Goal: Task Accomplishment & Management: Manage account settings

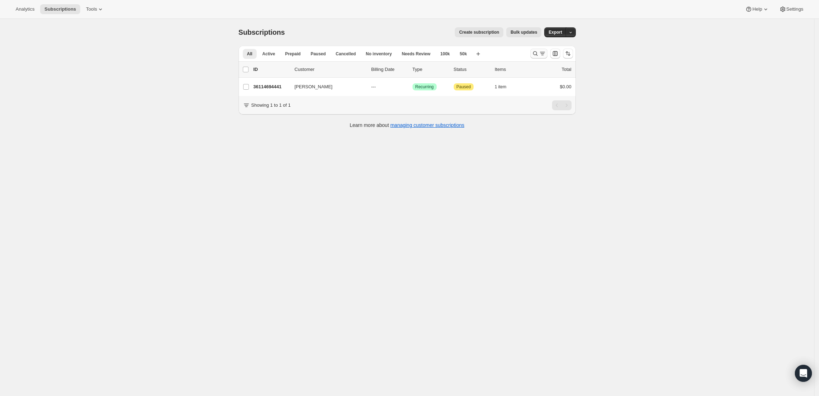
click at [533, 55] on button "Search and filter results" at bounding box center [538, 54] width 17 height 10
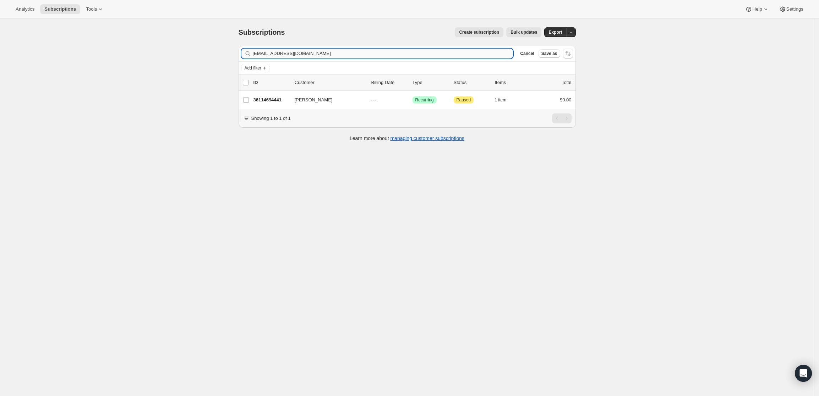
click at [316, 52] on input "[EMAIL_ADDRESS][DOMAIN_NAME]" at bounding box center [383, 54] width 260 height 10
click at [342, 57] on input "lindseyalexandrakremer@gmail.com" at bounding box center [377, 54] width 248 height 10
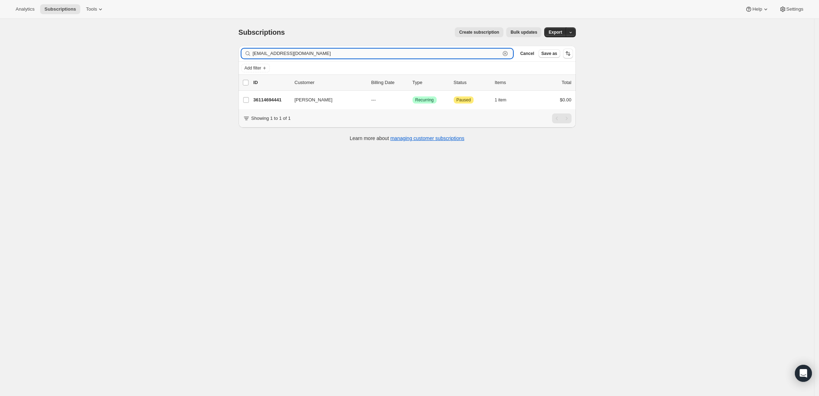
click at [342, 57] on input "lindseyalexandrakremer@gmail.com" at bounding box center [377, 54] width 248 height 10
paste input "Ryan@thegibbsfirm"
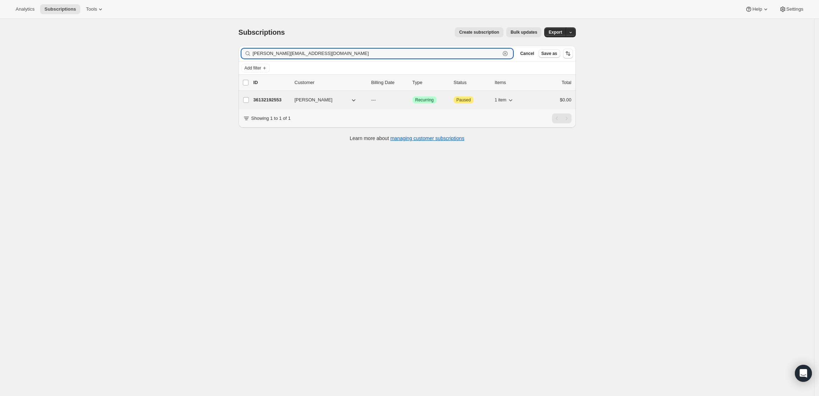
type input "Ryan@thegibbsfirm.com"
click at [269, 98] on p "36132192553" at bounding box center [270, 100] width 35 height 7
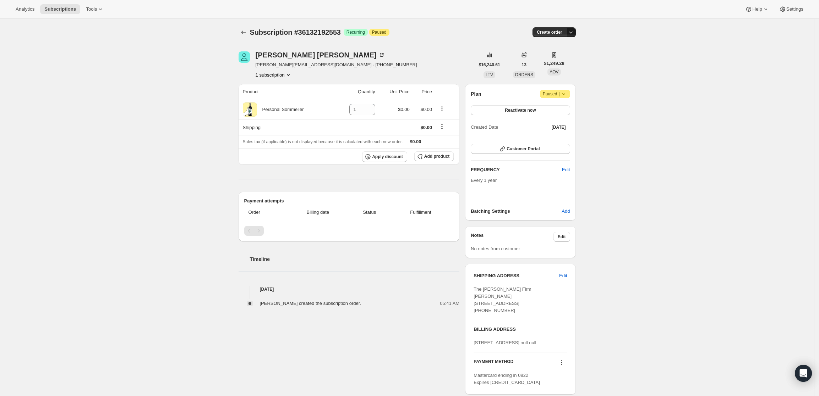
click at [572, 34] on icon "button" at bounding box center [570, 32] width 7 height 7
click at [561, 57] on span "Create custom one-time order" at bounding box center [542, 58] width 61 height 5
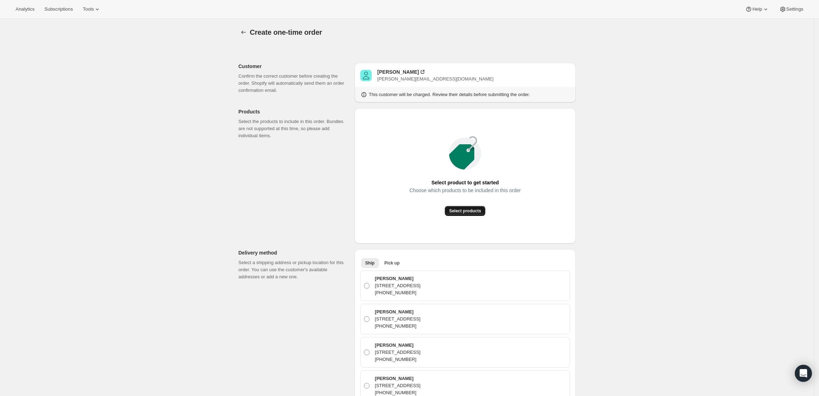
click at [464, 215] on button "Select products" at bounding box center [465, 211] width 40 height 10
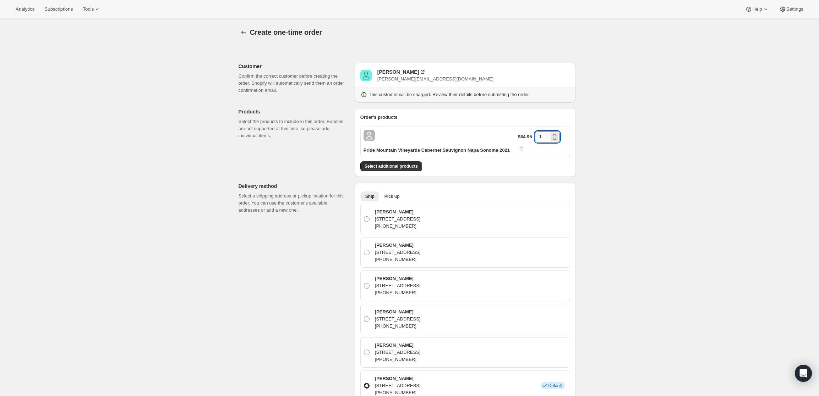
click at [547, 137] on input "1" at bounding box center [542, 136] width 14 height 11
type input "12"
click at [631, 175] on div "Create one-time order. This page is ready Create one-time order Customer Confir…" at bounding box center [407, 358] width 814 height 678
click at [387, 166] on span "Select additional products" at bounding box center [390, 167] width 53 height 6
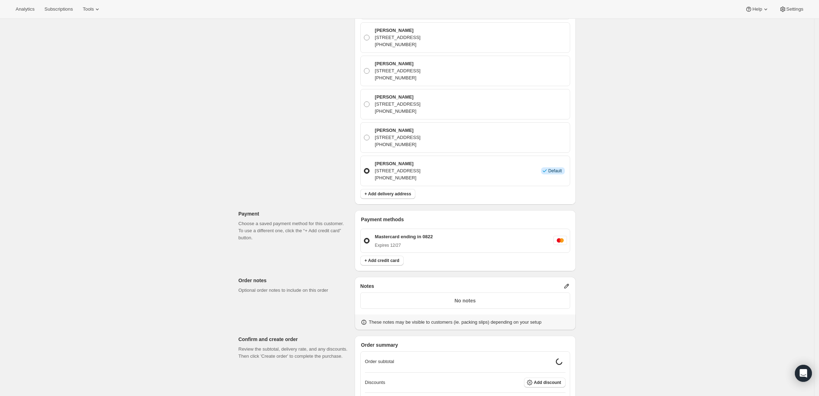
scroll to position [310, 0]
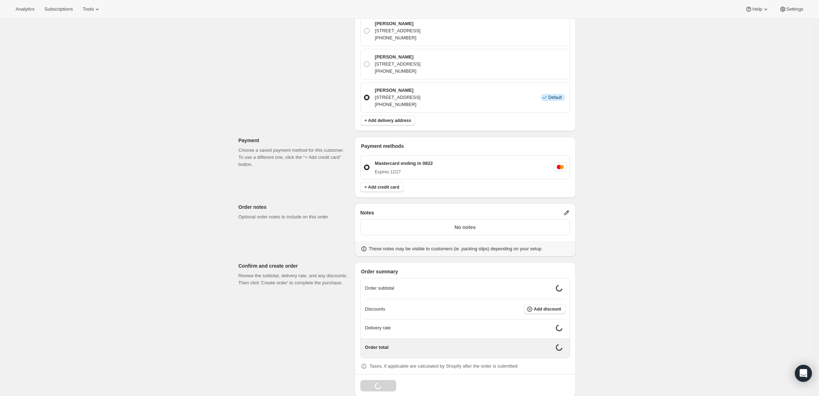
click at [567, 209] on icon at bounding box center [566, 212] width 7 height 7
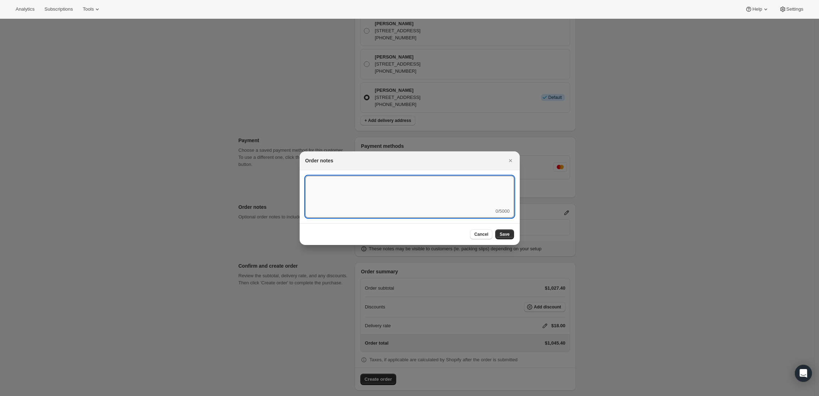
click at [407, 198] on textarea ":r7a:" at bounding box center [409, 192] width 209 height 32
type textarea "Temp Control"
click at [501, 231] on button "Save" at bounding box center [504, 235] width 18 height 10
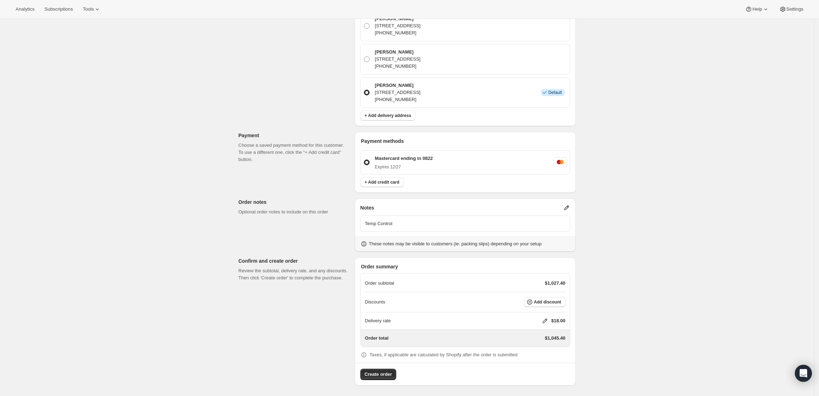
scroll to position [317, 0]
click at [547, 317] on icon at bounding box center [544, 320] width 7 height 7
click at [541, 353] on div "Delivery rate $ 0 Cancel Save" at bounding box center [548, 348] width 83 height 40
click at [542, 347] on input "0" at bounding box center [548, 346] width 64 height 11
type input "0"
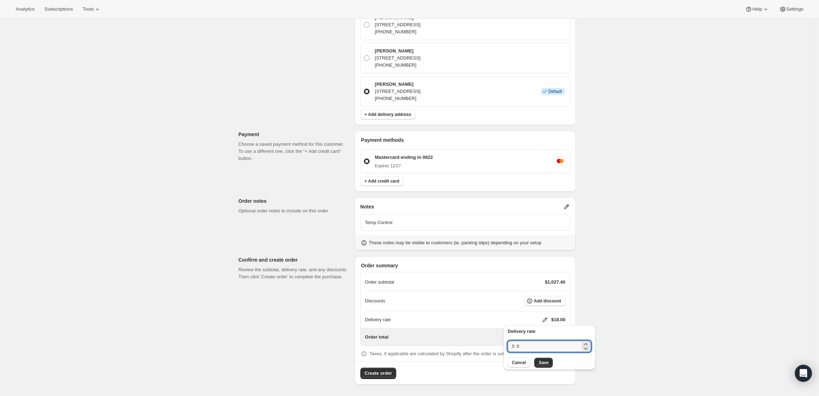
click at [533, 365] on div "Cancel Save" at bounding box center [548, 363] width 83 height 10
click at [538, 364] on span "Save" at bounding box center [543, 363] width 10 height 6
click at [414, 222] on p "Temp Control" at bounding box center [465, 222] width 200 height 7
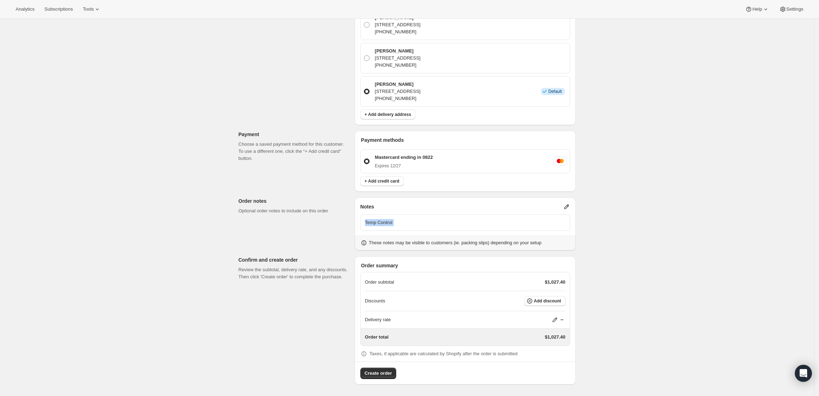
click at [414, 222] on p "Temp Control" at bounding box center [465, 222] width 200 height 7
click at [378, 372] on span "Create order" at bounding box center [377, 373] width 27 height 7
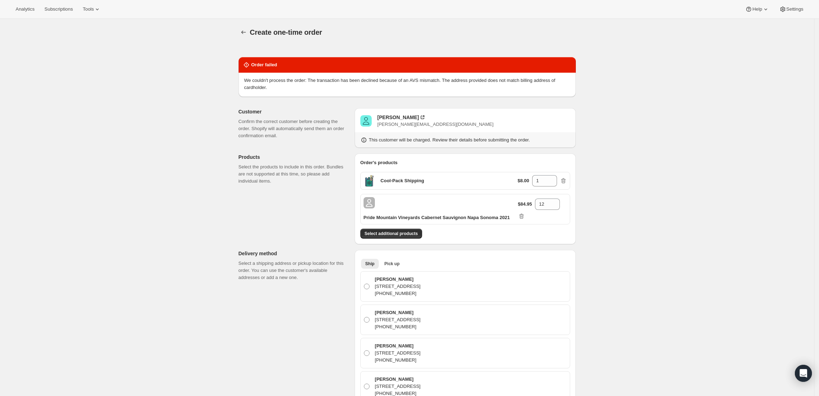
click at [170, 164] on div "Create one-time order. This page is ready Create one-time order Order failed We…" at bounding box center [407, 388] width 814 height 739
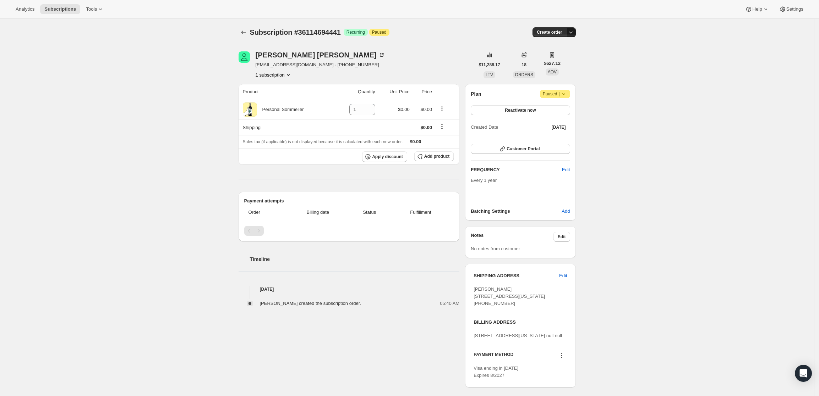
click at [572, 33] on icon "button" at bounding box center [571, 33] width 4 height 2
click at [547, 59] on span "Create custom one-time order" at bounding box center [542, 58] width 61 height 5
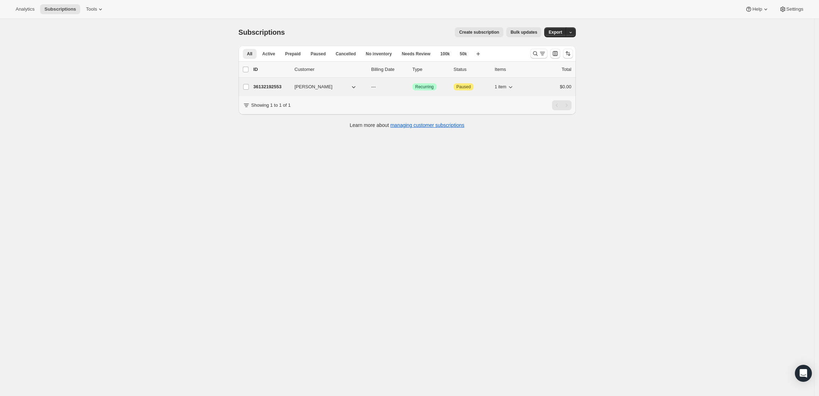
click at [280, 87] on p "36132192553" at bounding box center [270, 86] width 35 height 7
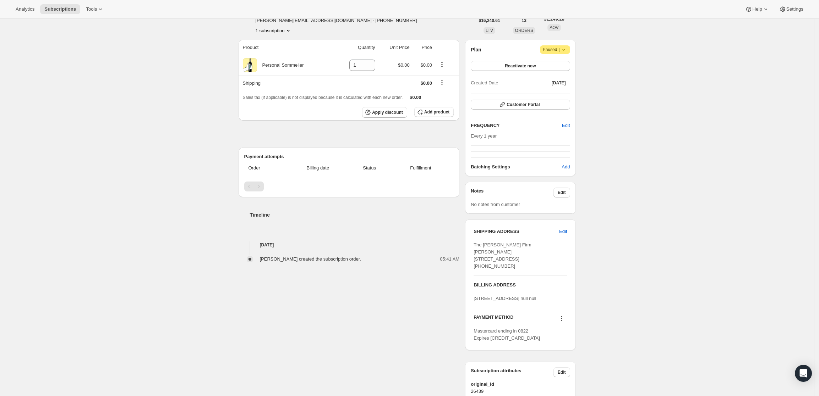
scroll to position [91, 0]
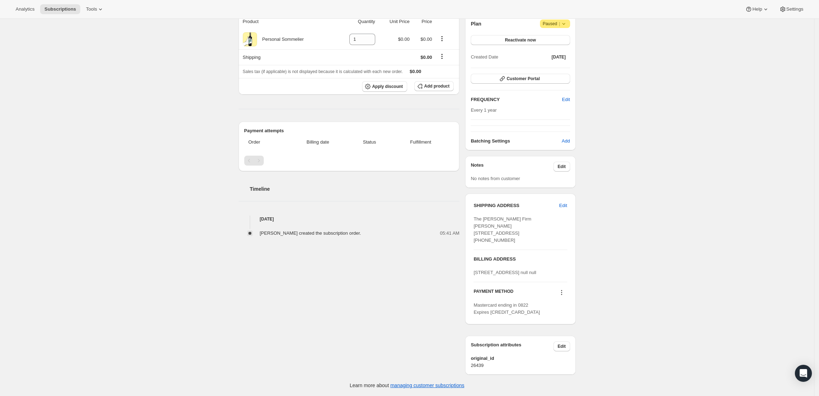
click at [564, 294] on icon at bounding box center [561, 292] width 7 height 7
click at [564, 325] on span "Send link to update card" at bounding box center [564, 327] width 50 height 5
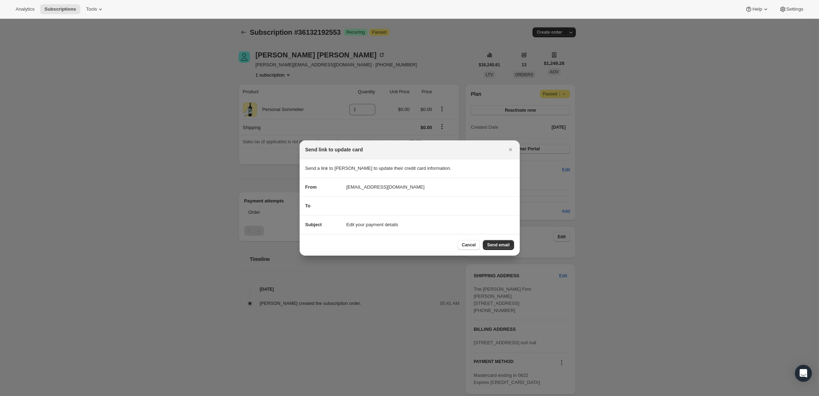
scroll to position [0, 0]
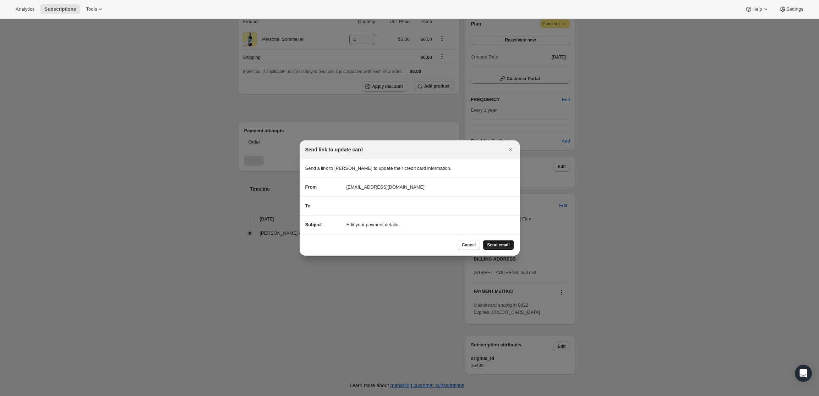
click at [508, 247] on span "Send email" at bounding box center [498, 245] width 22 height 6
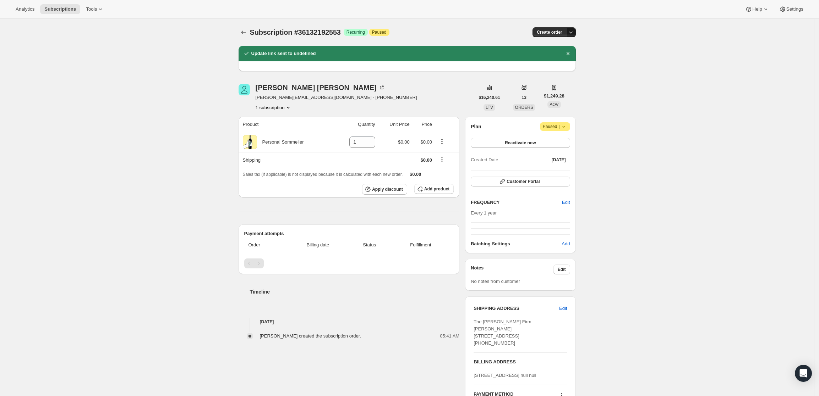
click at [570, 28] on button "button" at bounding box center [571, 32] width 10 height 10
click at [548, 57] on span "Create custom one-time order" at bounding box center [542, 58] width 61 height 5
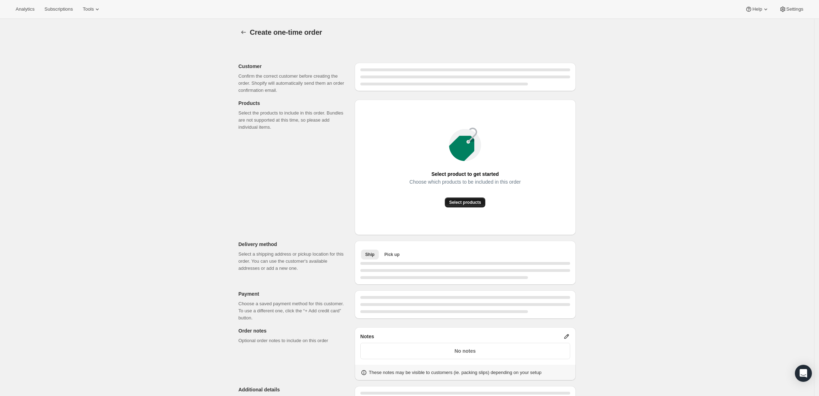
click at [471, 205] on span "Select products" at bounding box center [465, 203] width 32 height 6
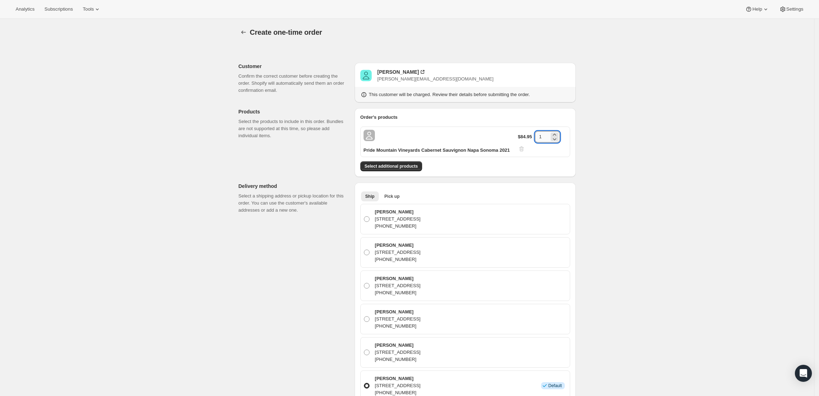
click at [545, 136] on input "1" at bounding box center [542, 136] width 14 height 11
type input "12"
click at [639, 204] on div "Create one-time order. This page is ready Create one-time order Customer Confir…" at bounding box center [407, 358] width 814 height 678
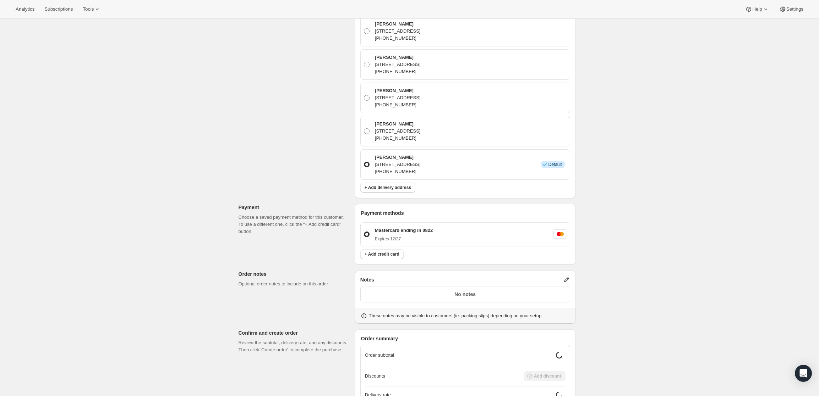
scroll to position [222, 0]
click at [566, 277] on icon at bounding box center [566, 279] width 7 height 7
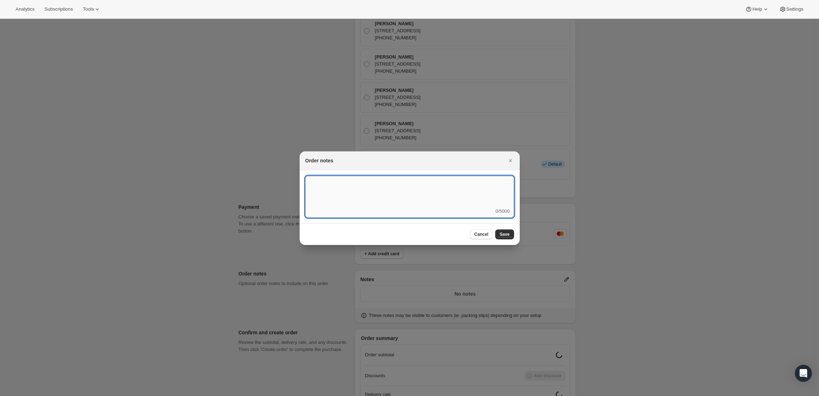
click at [421, 203] on textarea ":r3o:" at bounding box center [409, 192] width 209 height 32
click at [319, 183] on textarea "Ship Oct 15th" at bounding box center [409, 192] width 209 height 32
type textarea "Ship after Oct 15th"
click at [510, 236] on button "Save" at bounding box center [504, 235] width 18 height 10
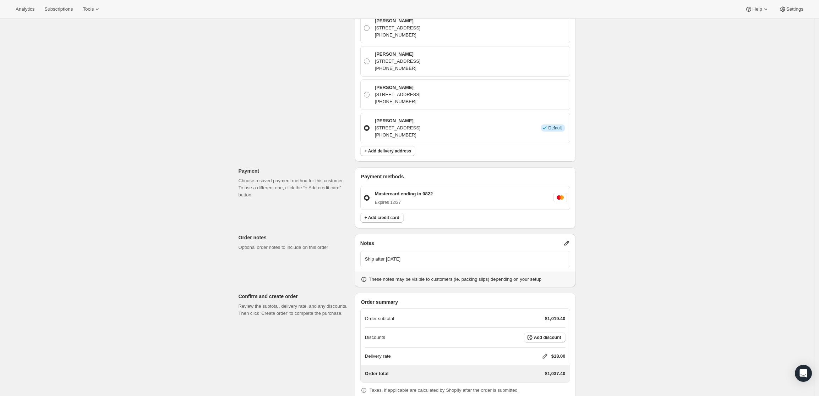
scroll to position [295, 0]
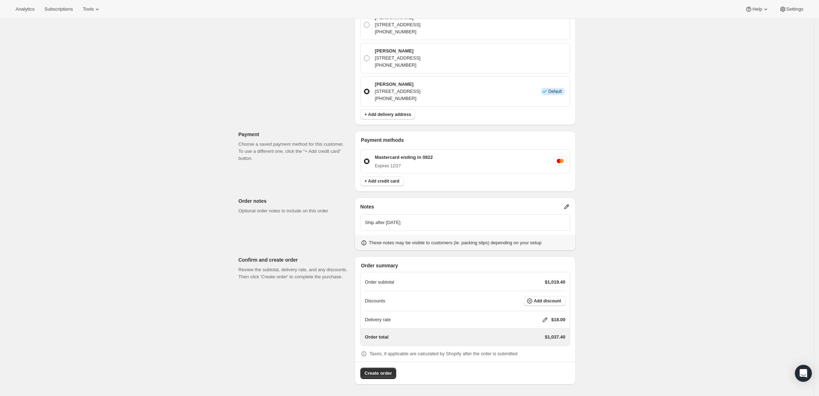
click at [546, 318] on icon at bounding box center [544, 320] width 7 height 7
click at [526, 347] on input "0" at bounding box center [548, 346] width 64 height 11
type input "0"
click at [539, 360] on button "Save" at bounding box center [543, 363] width 18 height 10
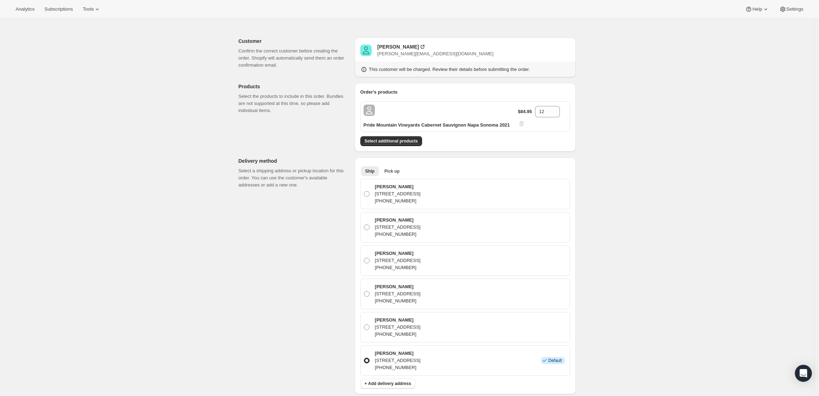
scroll to position [0, 0]
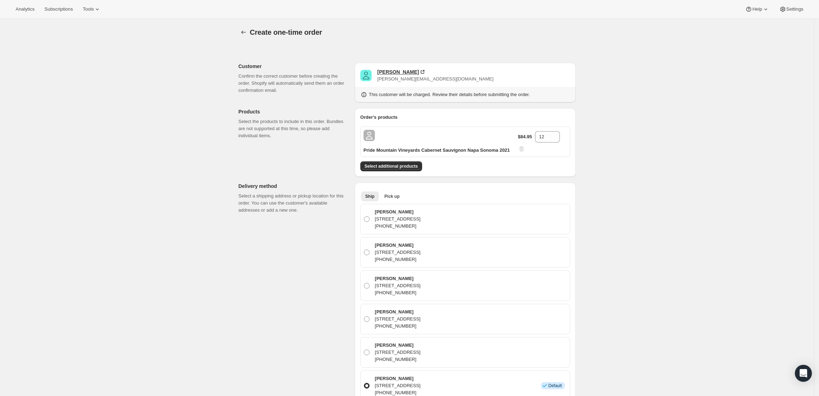
click at [386, 70] on div "Ryan Gibbs" at bounding box center [398, 71] width 42 height 7
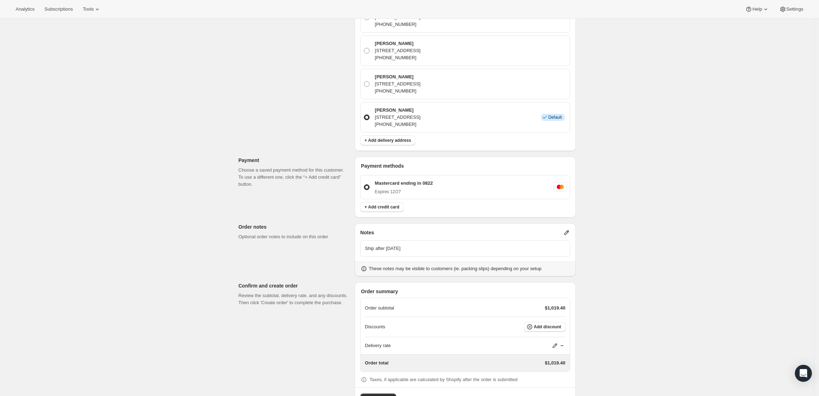
scroll to position [295, 0]
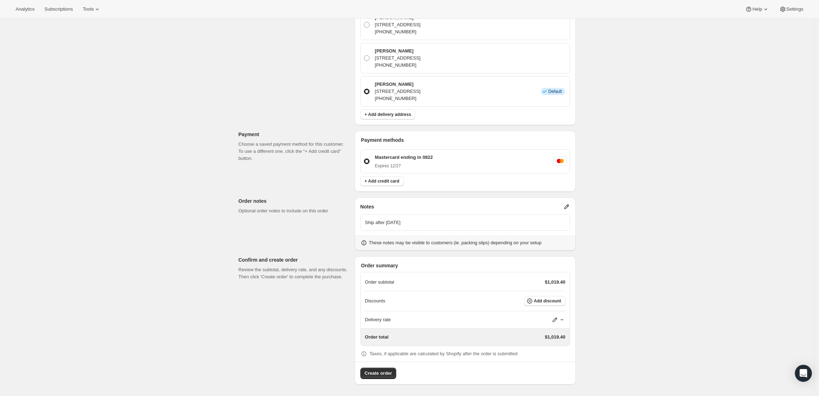
click at [567, 207] on icon at bounding box center [566, 207] width 5 height 5
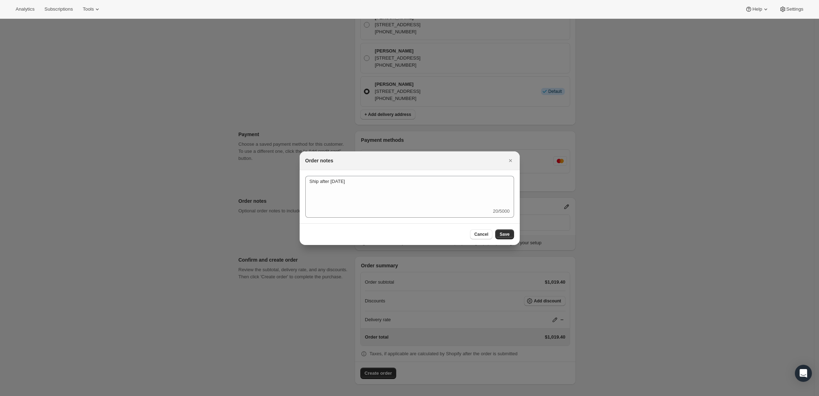
scroll to position [0, 0]
click at [309, 182] on textarea "Ship after Oct 15th" at bounding box center [409, 192] width 209 height 32
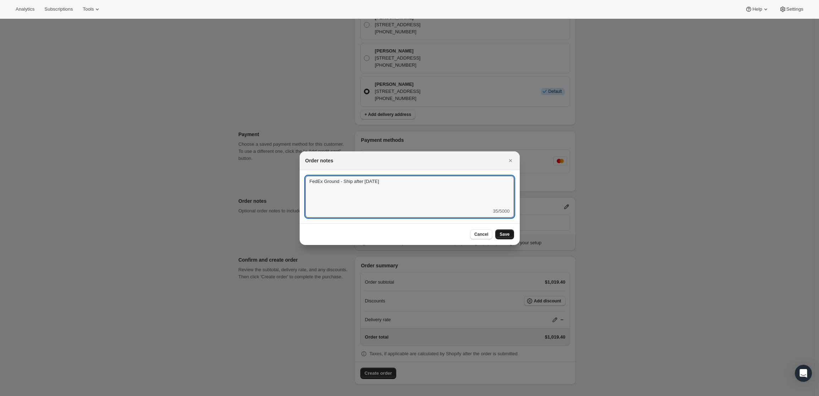
type textarea "FedEx Ground - Ship after Oct 15th"
click at [504, 235] on span "Save" at bounding box center [504, 235] width 10 height 6
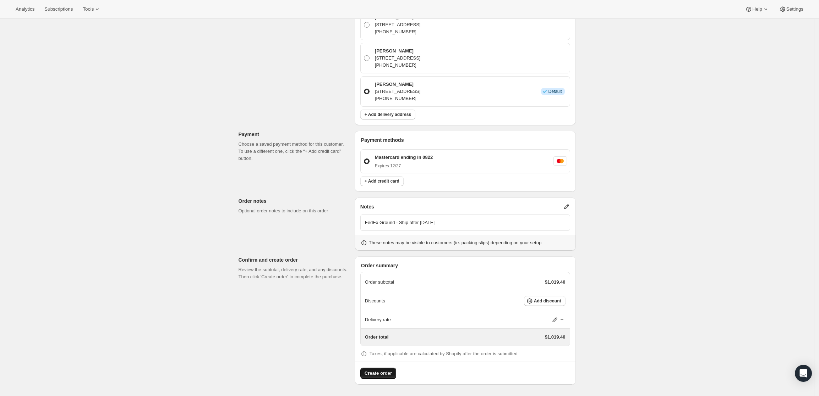
click at [376, 372] on span "Create order" at bounding box center [377, 373] width 27 height 7
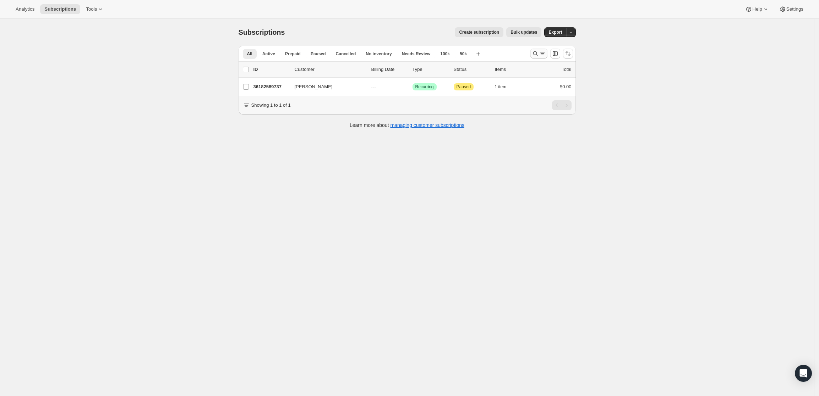
click at [539, 50] on icon "Search and filter results" at bounding box center [535, 53] width 7 height 7
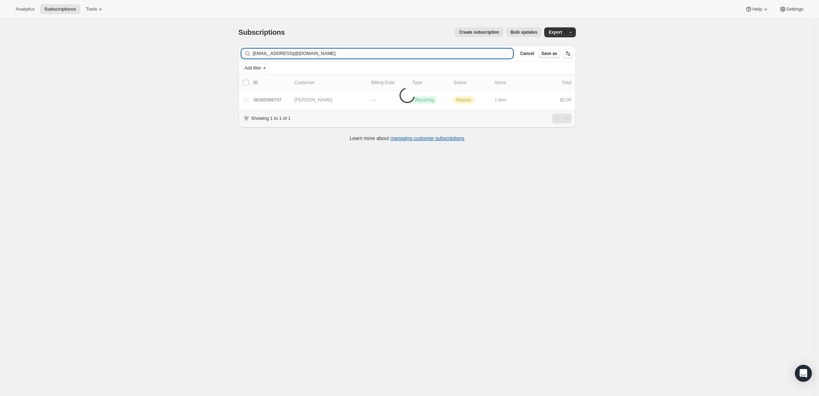
click at [385, 54] on input "psadds@aol.combjohnson5176@gmail.com" at bounding box center [383, 54] width 260 height 10
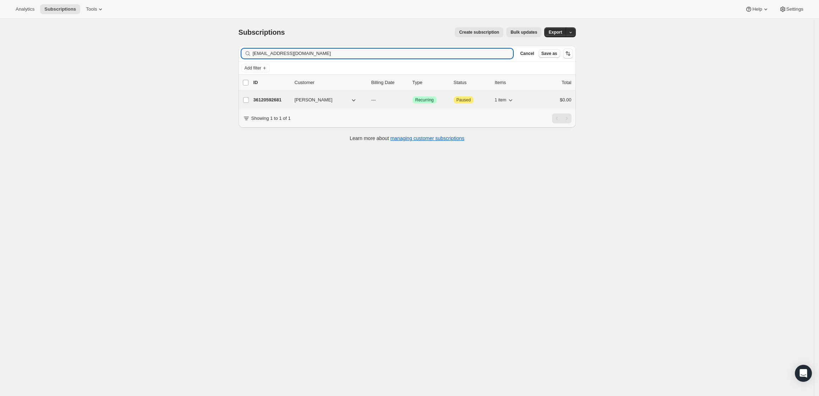
type input "bjohnson5176@gmail.com"
click at [268, 99] on p "36120592681" at bounding box center [270, 100] width 35 height 7
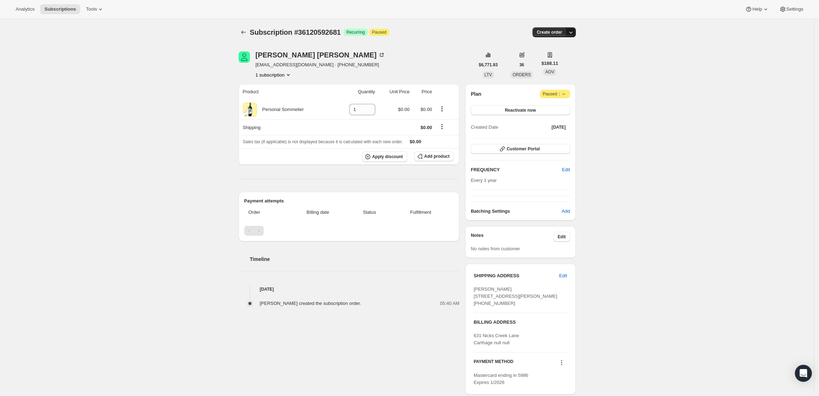
drag, startPoint x: 574, startPoint y: 30, endPoint x: 573, endPoint y: 34, distance: 4.4
click at [574, 30] on icon "button" at bounding box center [570, 32] width 7 height 7
click at [556, 60] on span "Create custom one-time order" at bounding box center [542, 58] width 61 height 5
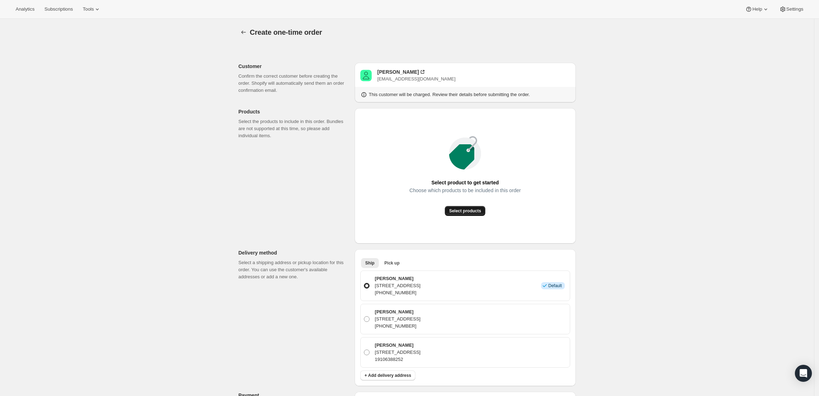
click at [456, 215] on button "Select products" at bounding box center [465, 211] width 40 height 10
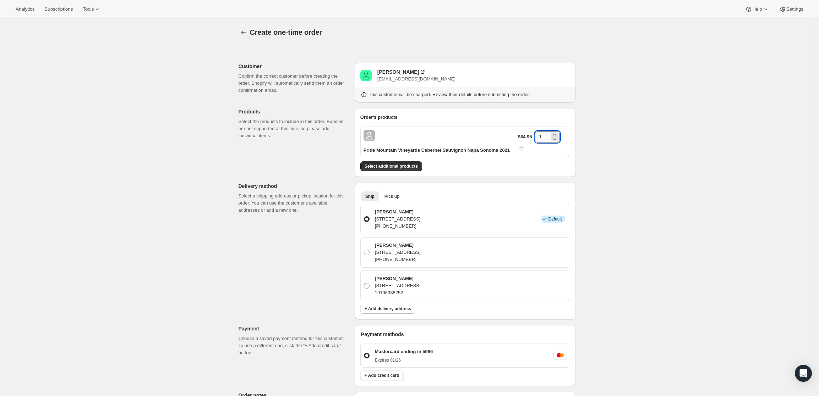
click at [546, 137] on input "1" at bounding box center [542, 136] width 14 height 11
type input "2"
click at [654, 188] on div "Create one-time order. This page is ready Create one-time order Customer Confir…" at bounding box center [407, 308] width 814 height 578
click at [409, 166] on span "Select additional products" at bounding box center [390, 167] width 53 height 6
click at [411, 72] on div "Benjamin Johnson" at bounding box center [398, 71] width 42 height 7
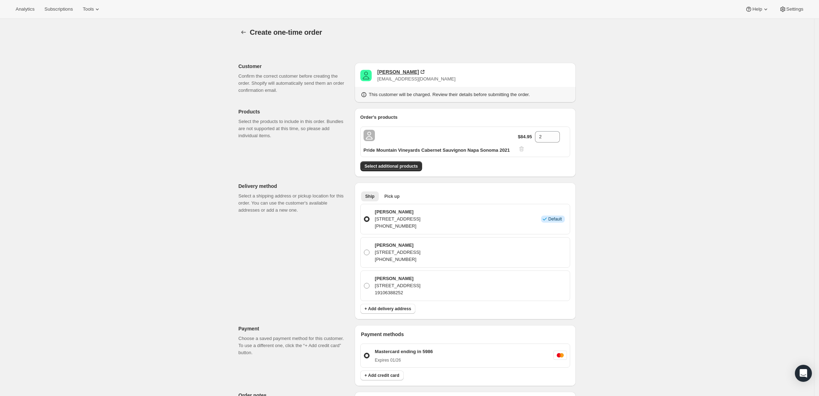
click at [401, 70] on div "Benjamin Johnson" at bounding box center [398, 71] width 42 height 7
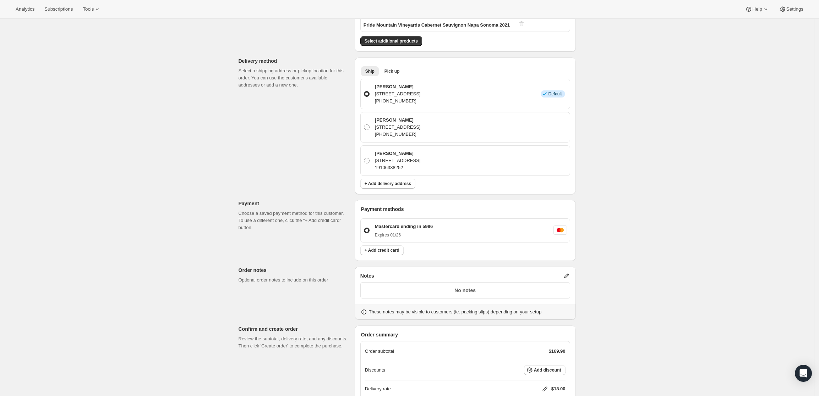
scroll to position [194, 0]
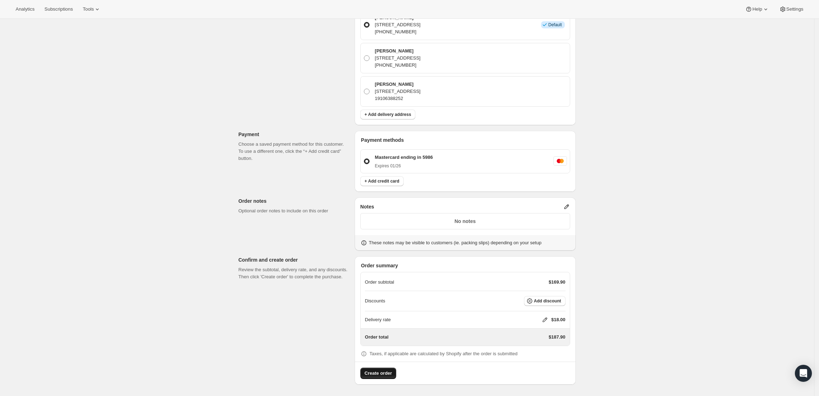
click at [381, 372] on span "Create order" at bounding box center [377, 373] width 27 height 7
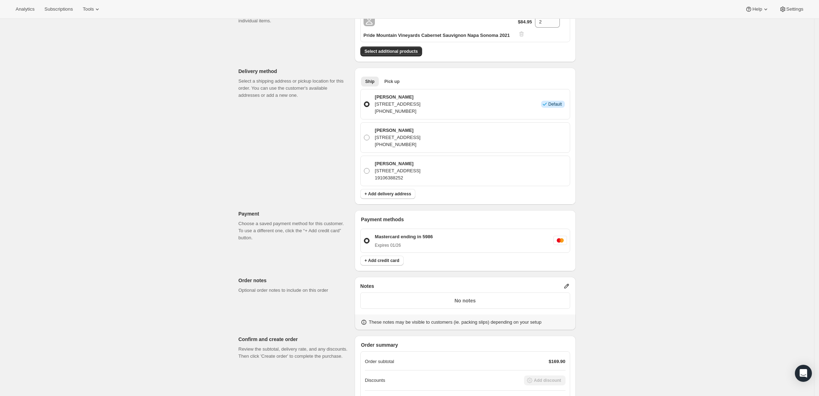
scroll to position [17, 0]
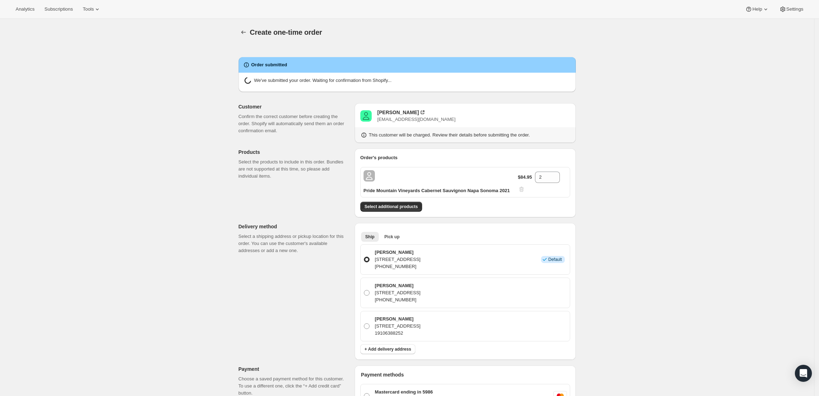
radio input "true"
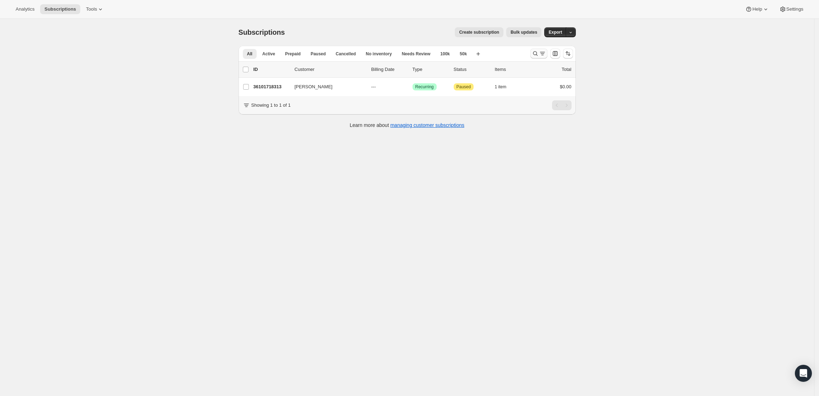
click at [536, 55] on icon "Search and filter results" at bounding box center [535, 53] width 5 height 5
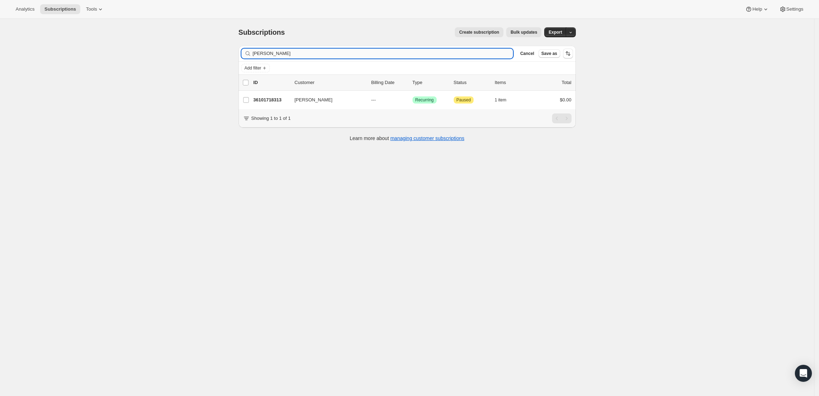
click at [435, 50] on input "john runk" at bounding box center [383, 54] width 260 height 10
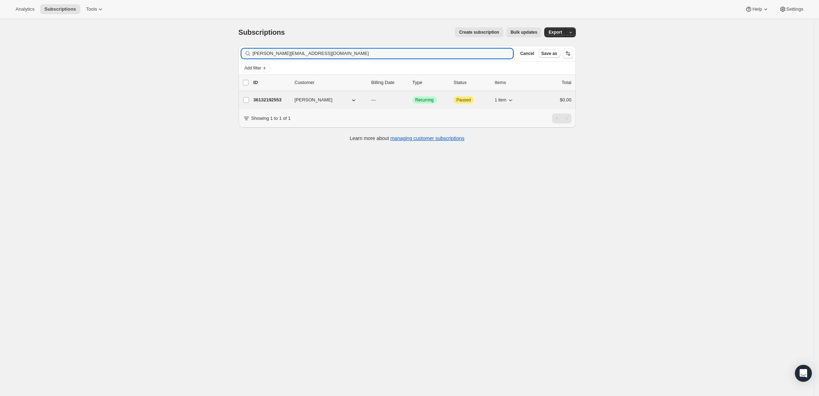
type input "Ryan@thegibbsfirm.com"
click at [271, 99] on p "36132192553" at bounding box center [270, 100] width 35 height 7
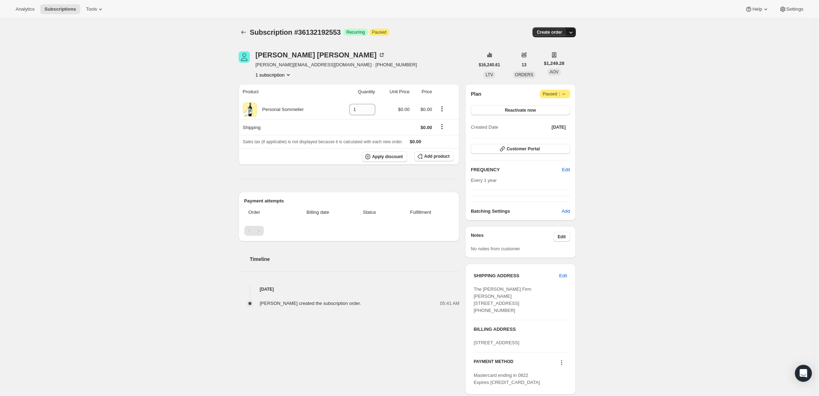
click at [574, 31] on icon "button" at bounding box center [570, 32] width 7 height 7
click at [566, 59] on span "Create custom one-time order" at bounding box center [542, 58] width 61 height 5
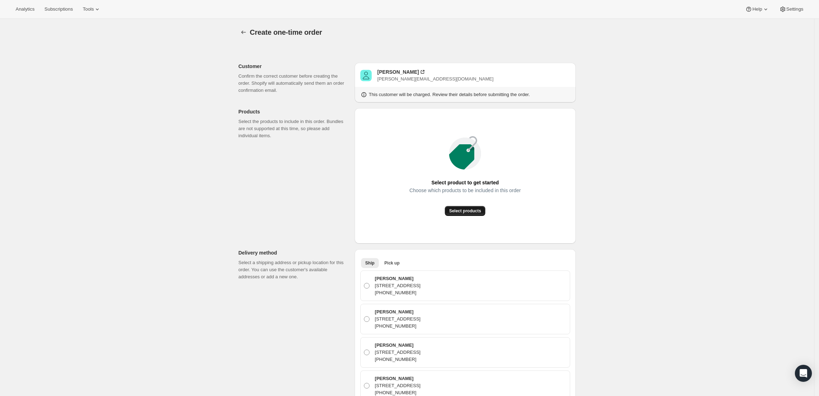
click at [472, 211] on span "Select products" at bounding box center [465, 211] width 32 height 6
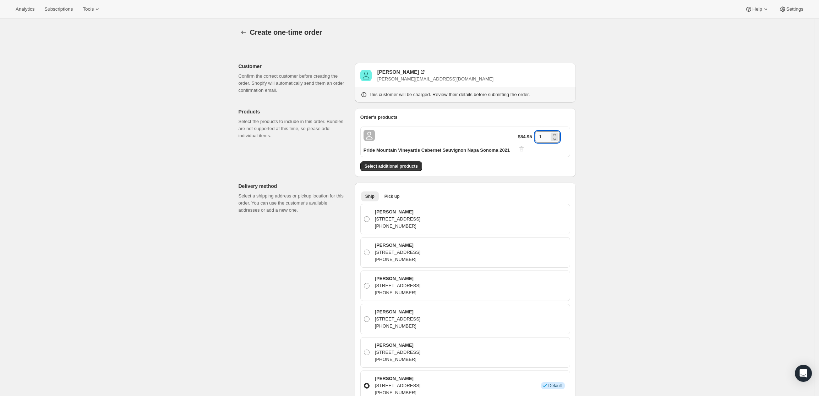
click at [544, 137] on input "1" at bounding box center [542, 136] width 14 height 11
type input "12"
click at [610, 167] on div "Create one-time order. This page is ready Create one-time order Customer Confir…" at bounding box center [407, 358] width 814 height 678
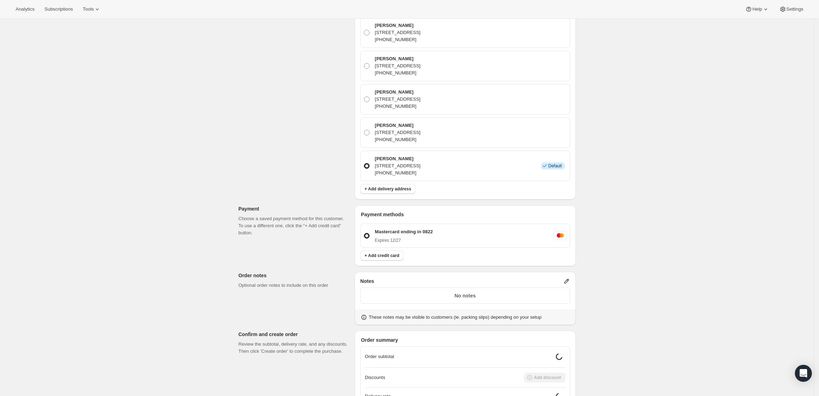
scroll to position [222, 0]
click at [570, 279] on icon at bounding box center [566, 279] width 7 height 7
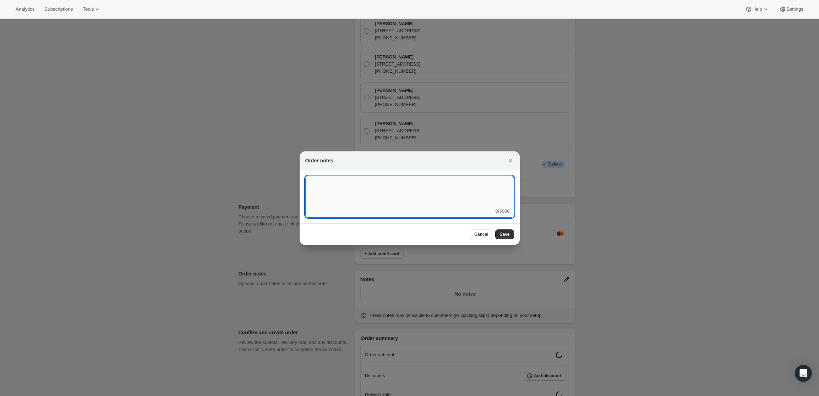
click at [372, 194] on textarea ":r3v:" at bounding box center [409, 192] width 209 height 32
type textarea "S"
type textarea "FedEx Ground - Ship after 10/15"
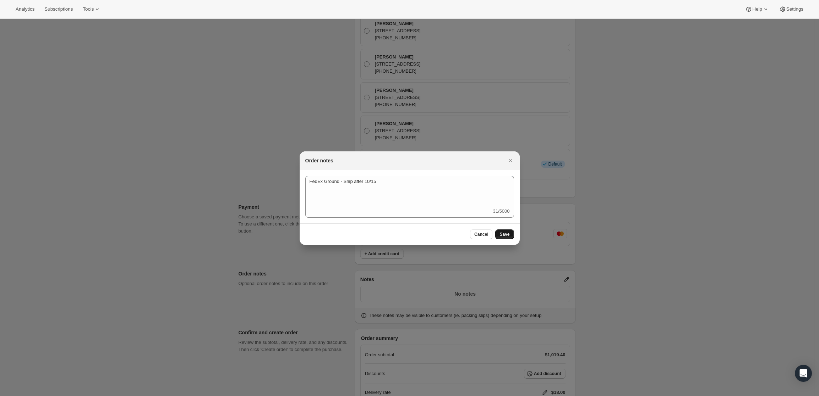
click at [507, 230] on button "Save" at bounding box center [504, 235] width 18 height 10
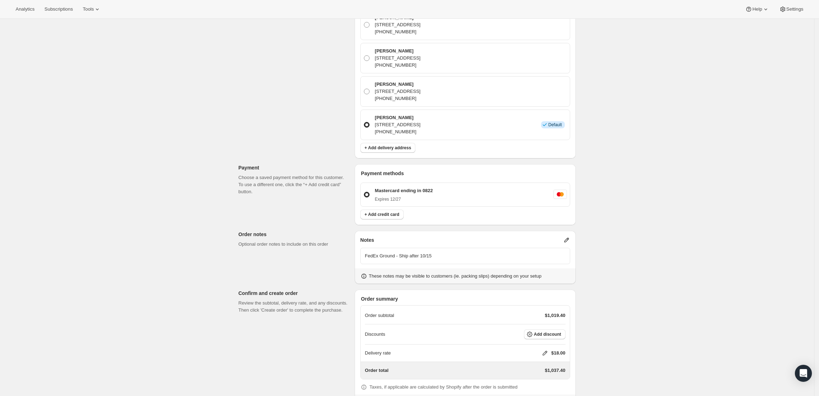
scroll to position [295, 0]
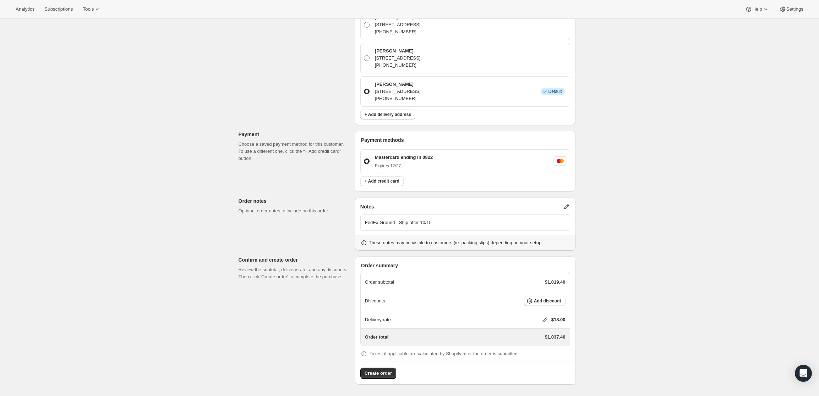
click at [543, 323] on icon at bounding box center [544, 320] width 7 height 7
click at [537, 351] on input "0" at bounding box center [548, 346] width 64 height 11
type input "0"
click at [544, 363] on span "Save" at bounding box center [543, 363] width 10 height 6
click at [396, 373] on button "Create order" at bounding box center [378, 373] width 36 height 11
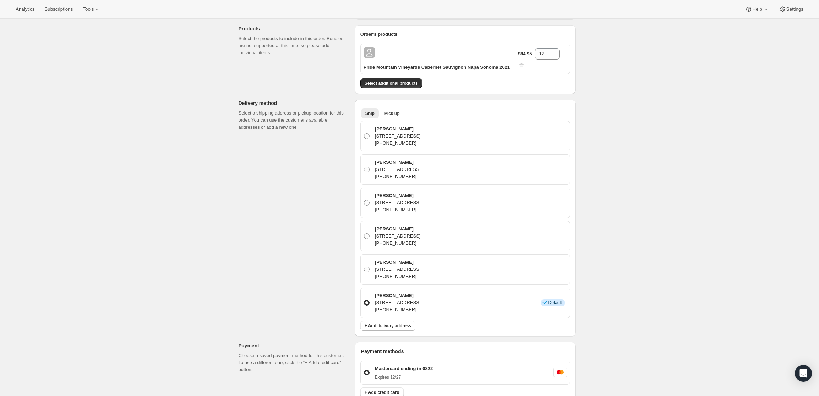
scroll to position [133, 0]
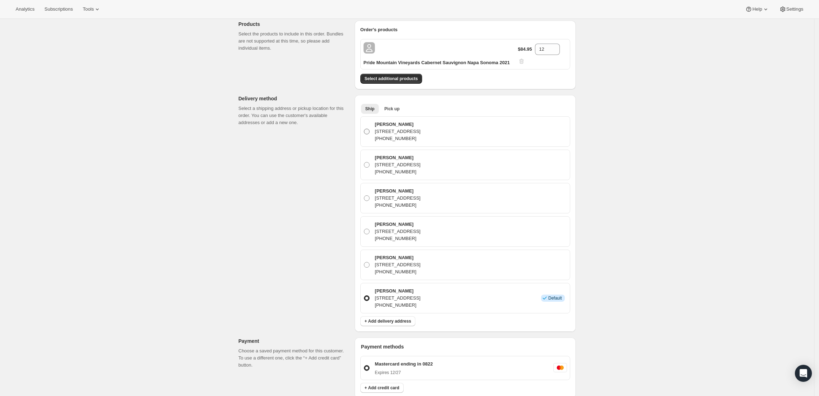
click at [367, 130] on span at bounding box center [367, 132] width 6 height 6
click at [364, 129] on input "Ryan Gibbs 2355 Auburn Ave, Cincinnati, OH, 45219, United States +15136009554" at bounding box center [364, 129] width 0 height 0
radio input "true"
click at [653, 141] on div "Create one-time order. This page is ready Create one-time order Order failed We…" at bounding box center [407, 248] width 814 height 724
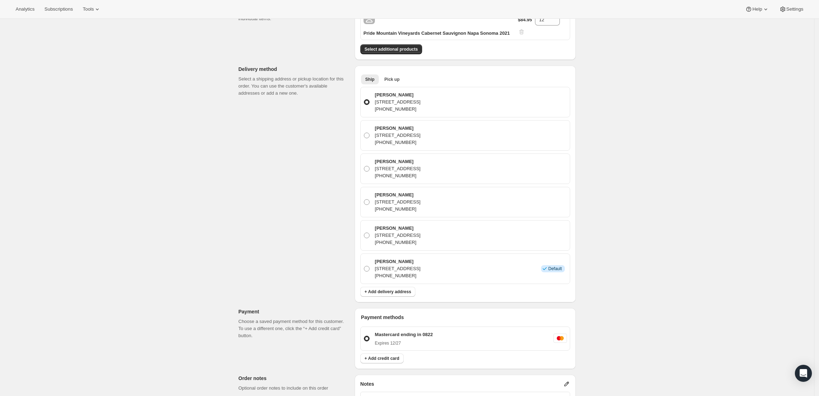
scroll to position [340, 0]
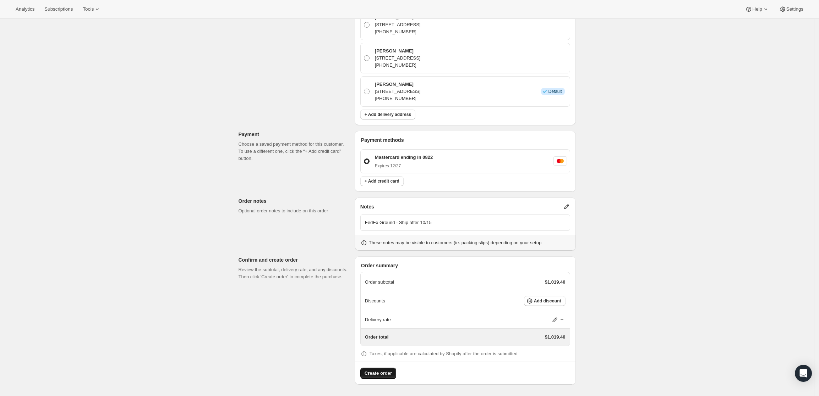
click at [378, 373] on span "Create order" at bounding box center [377, 373] width 27 height 7
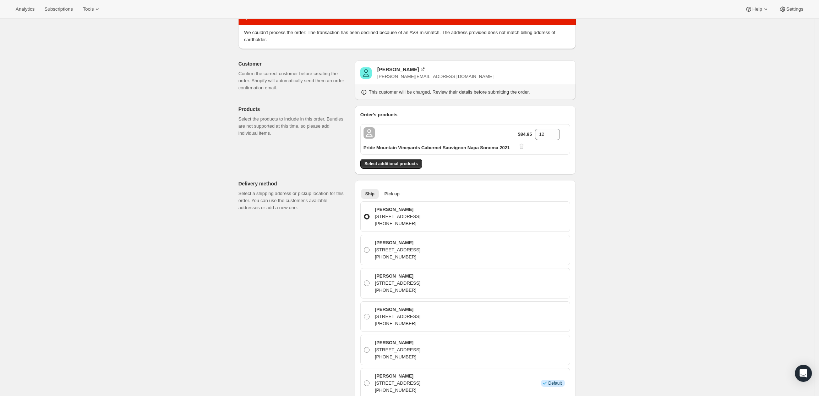
scroll to position [133, 0]
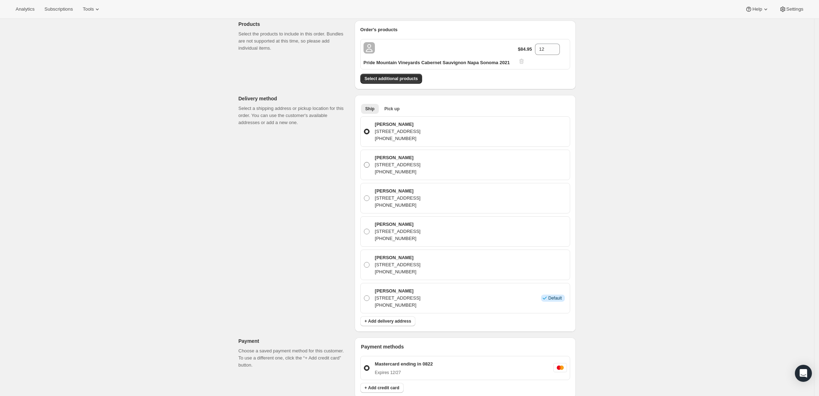
click at [367, 163] on span at bounding box center [367, 165] width 6 height 6
click at [364, 163] on input "Ryan Gibbs 2575 Handasyde Ave, Cincinnati, OH, 45208, United States +15136009554" at bounding box center [364, 162] width 0 height 0
radio input "true"
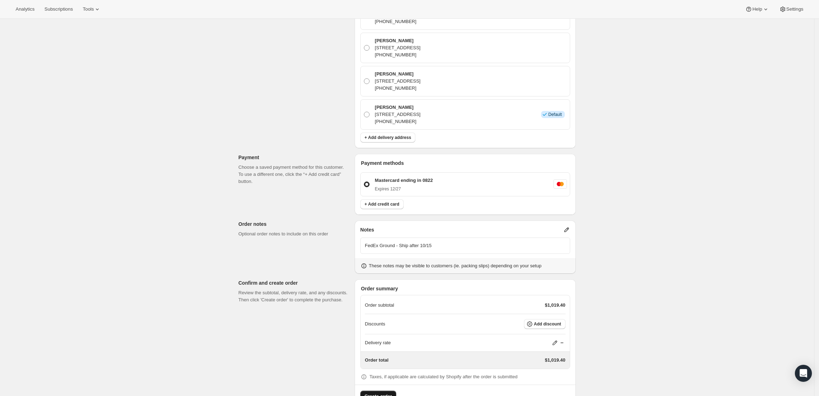
scroll to position [340, 0]
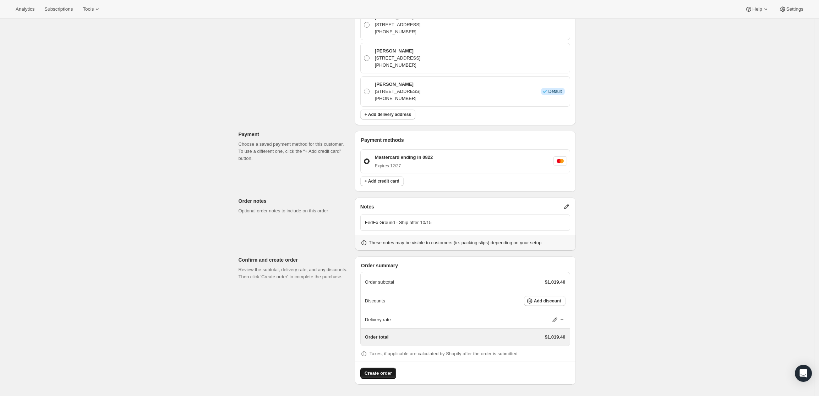
click at [389, 371] on span "Create order" at bounding box center [377, 373] width 27 height 7
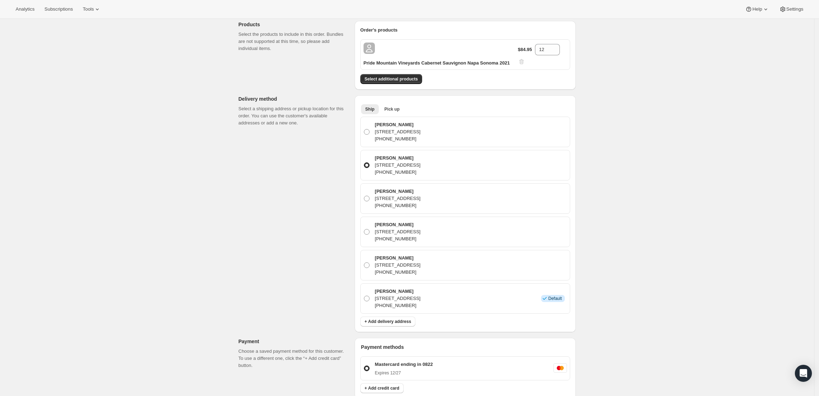
scroll to position [207, 0]
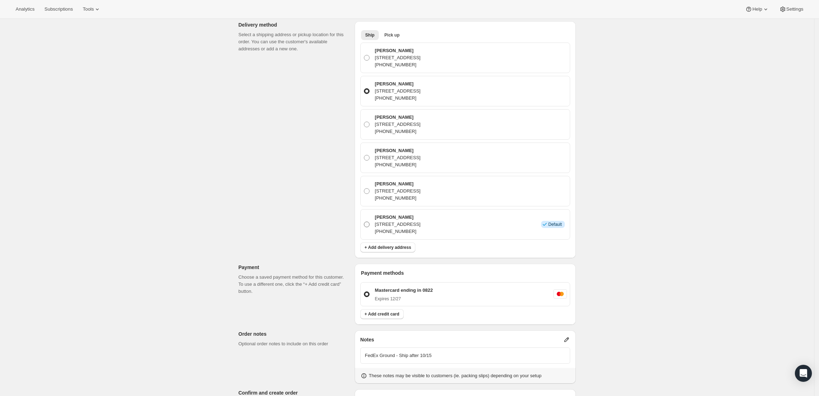
click at [368, 224] on span at bounding box center [367, 225] width 6 height 6
click at [364, 222] on input "Ryan Gibbs 2575 HANDASYDE AVE, CINCINNATI, OH, 45208, United States +1513513600…" at bounding box center [364, 222] width 0 height 0
radio input "true"
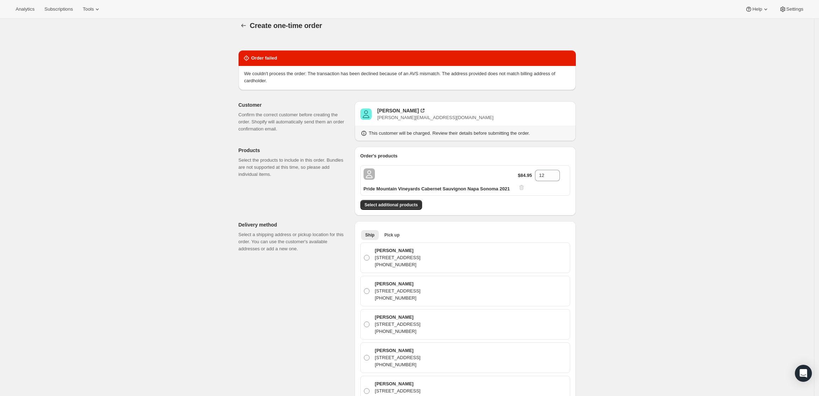
scroll to position [0, 0]
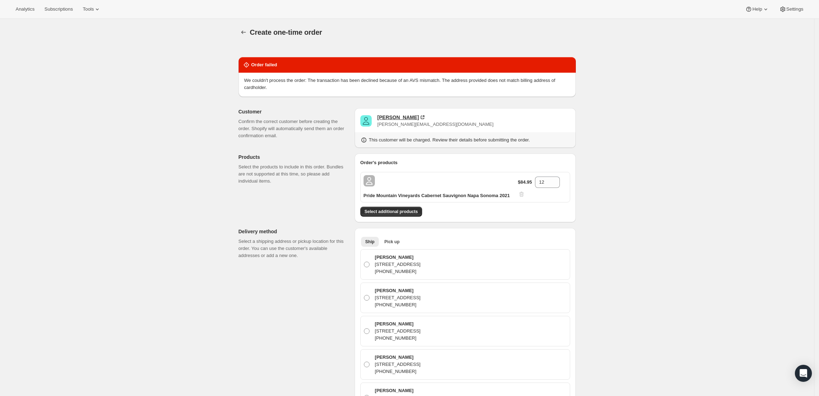
click at [395, 117] on div "Ryan Gibbs" at bounding box center [398, 117] width 42 height 7
click at [390, 119] on div "Ryan Gibbs" at bounding box center [398, 117] width 42 height 7
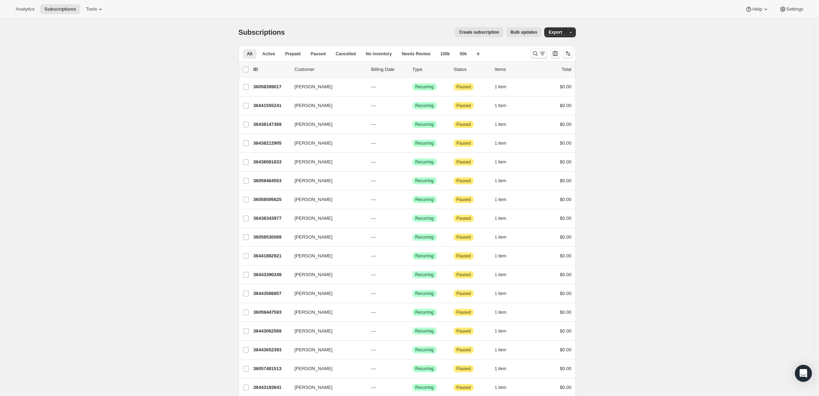
click at [538, 51] on icon "Search and filter results" at bounding box center [535, 53] width 7 height 7
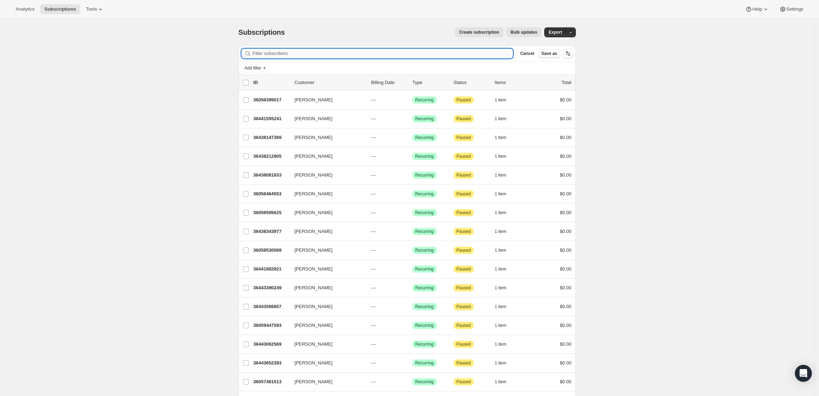
click at [361, 53] on input "Filter subscribers" at bounding box center [383, 54] width 260 height 10
paste input "ryan@thegibbsfirm.com"
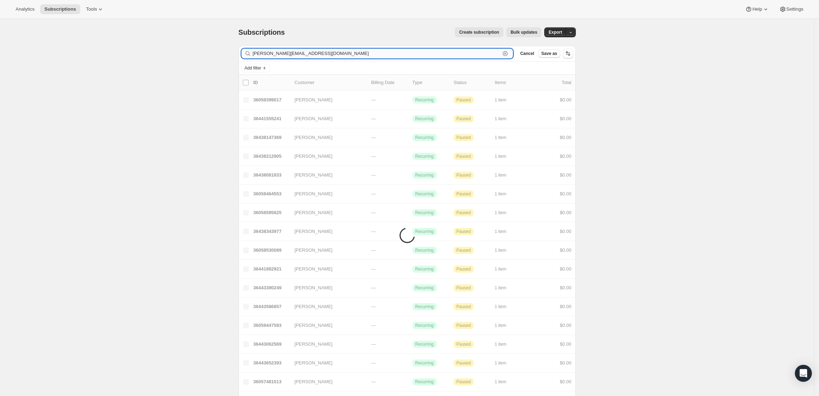
type input "ryan@thegibbsfirm.com"
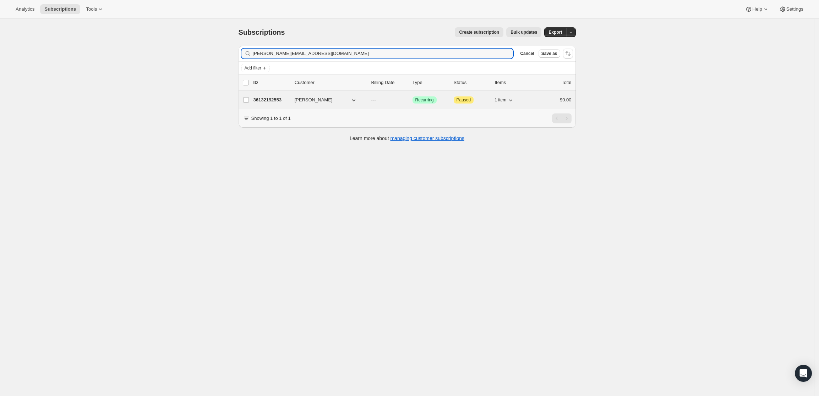
click at [270, 99] on p "36132192553" at bounding box center [270, 100] width 35 height 7
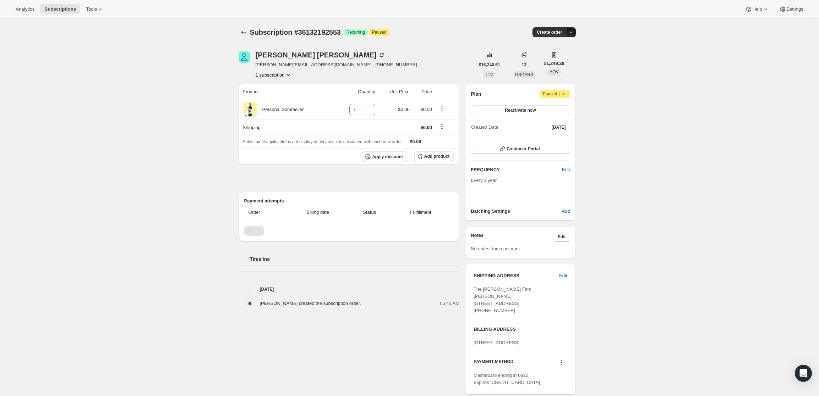
click at [574, 30] on icon "button" at bounding box center [570, 32] width 7 height 7
click at [574, 31] on icon "button" at bounding box center [570, 32] width 7 height 7
click at [562, 58] on span "Create custom one-time order" at bounding box center [542, 58] width 61 height 5
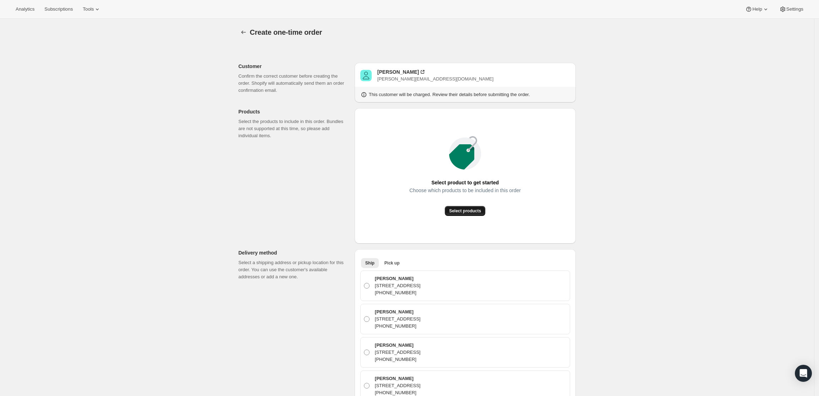
click at [470, 209] on span "Select products" at bounding box center [465, 211] width 32 height 6
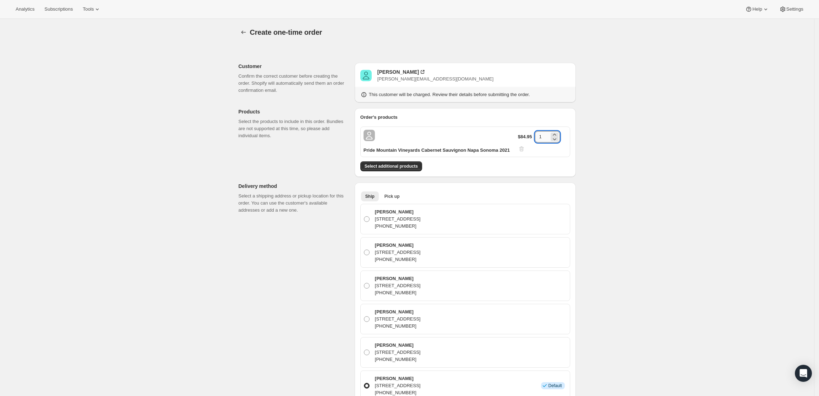
click at [543, 138] on input "1" at bounding box center [542, 136] width 14 height 11
type input "12"
click at [625, 184] on div "Create one-time order. This page is ready Create one-time order Customer Confir…" at bounding box center [407, 358] width 814 height 678
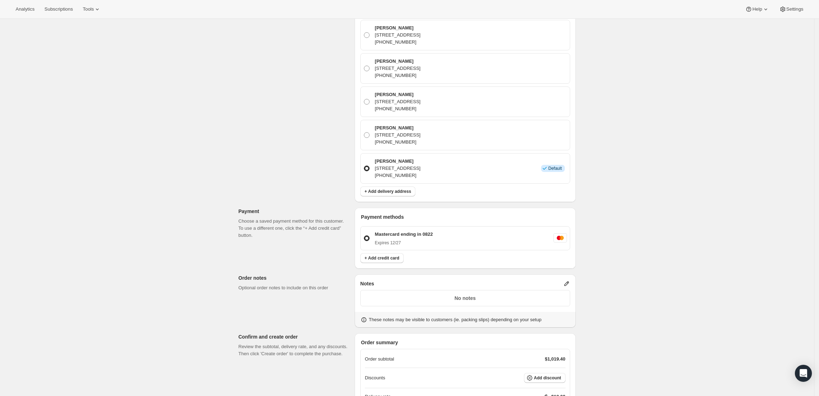
scroll to position [255, 0]
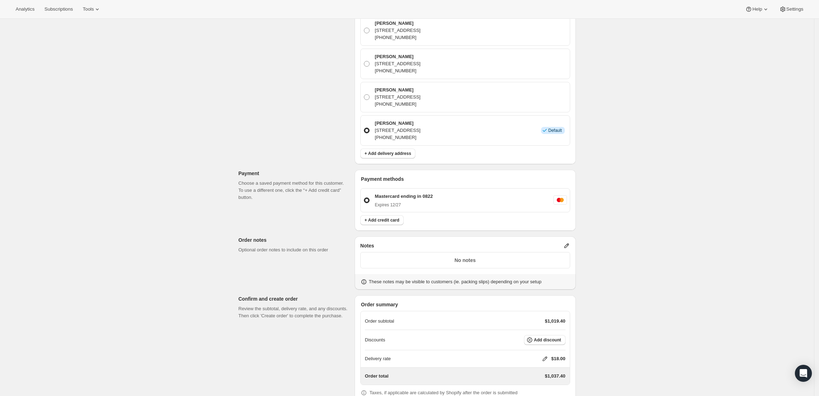
click at [568, 244] on icon at bounding box center [566, 246] width 5 height 5
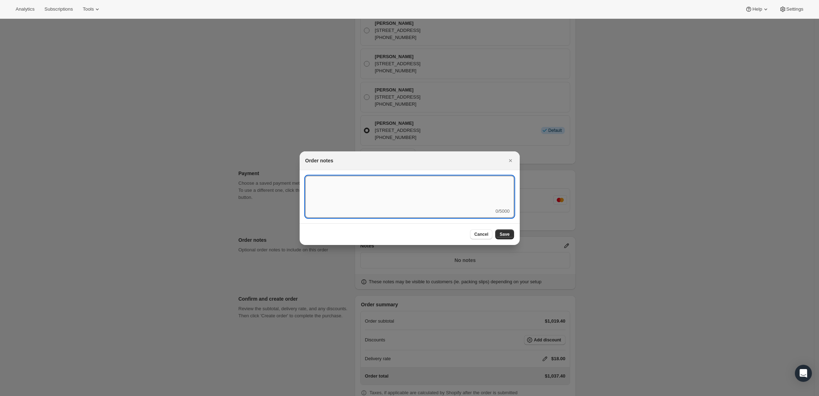
click at [372, 196] on textarea ":rd9:" at bounding box center [409, 192] width 209 height 32
type textarea "FedEx Ground - ship after 10/15"
click at [504, 236] on span "Save" at bounding box center [504, 235] width 10 height 6
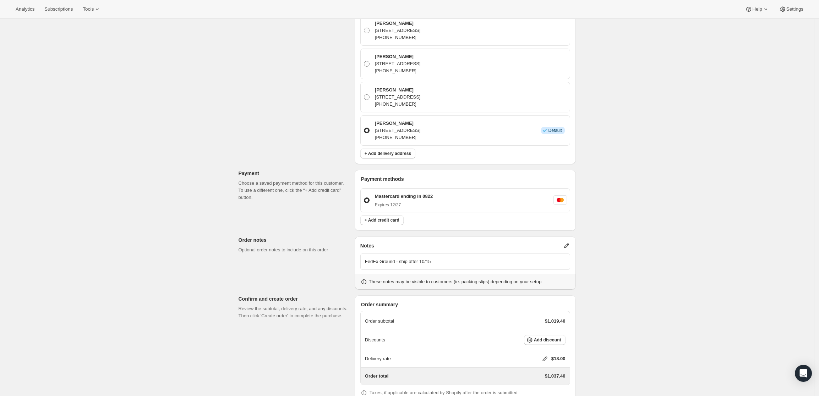
click at [544, 360] on icon at bounding box center [544, 359] width 5 height 5
click at [536, 327] on input "0" at bounding box center [548, 330] width 64 height 11
type input "0"
click at [545, 347] on span "Save" at bounding box center [543, 347] width 10 height 6
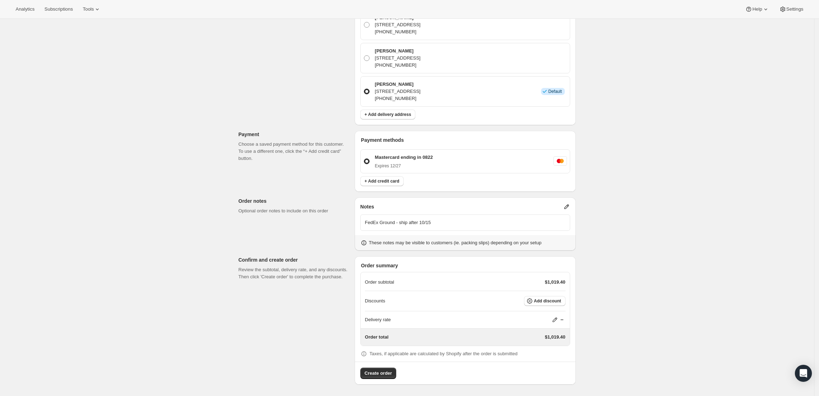
scroll to position [295, 0]
click at [385, 373] on span "Create order" at bounding box center [377, 373] width 27 height 7
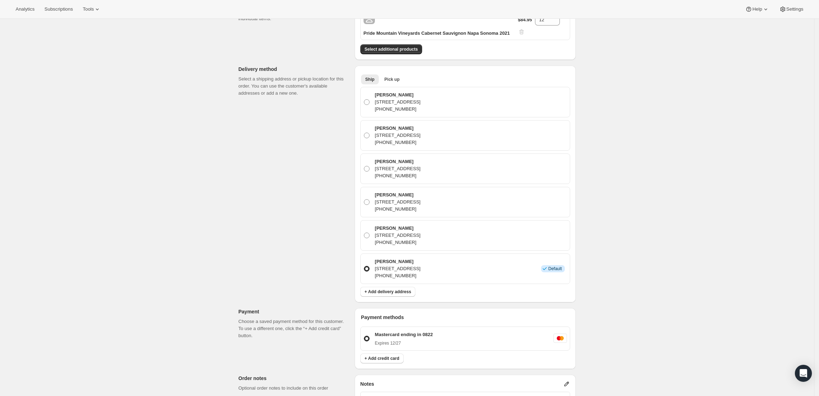
scroll to position [0, 0]
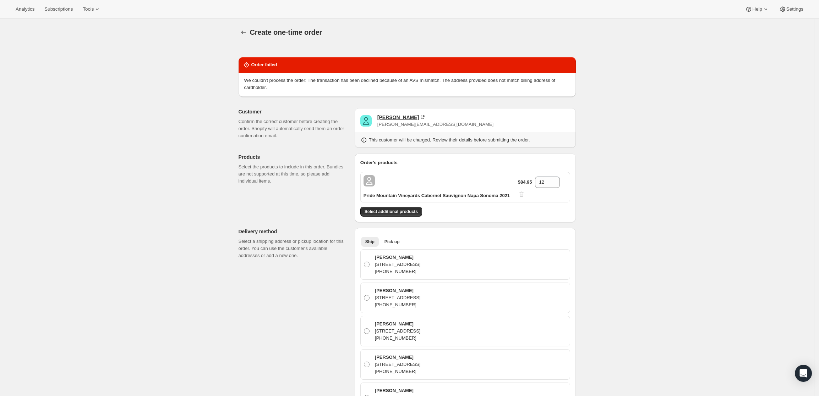
click at [398, 117] on div "Ryan Gibbs" at bounding box center [398, 117] width 42 height 7
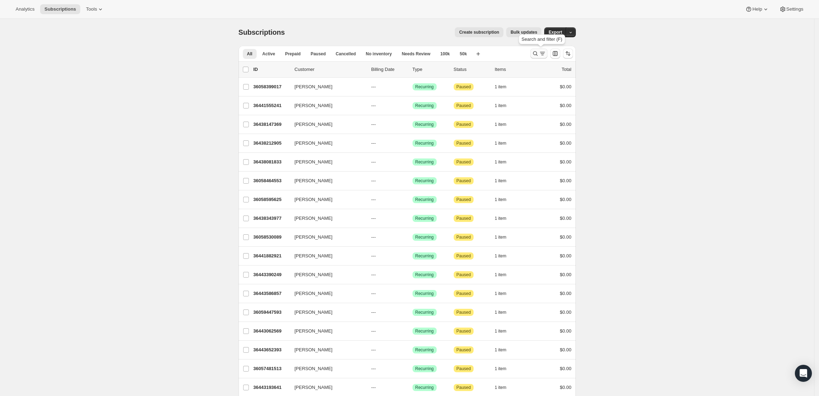
click at [538, 55] on icon "Search and filter results" at bounding box center [535, 53] width 7 height 7
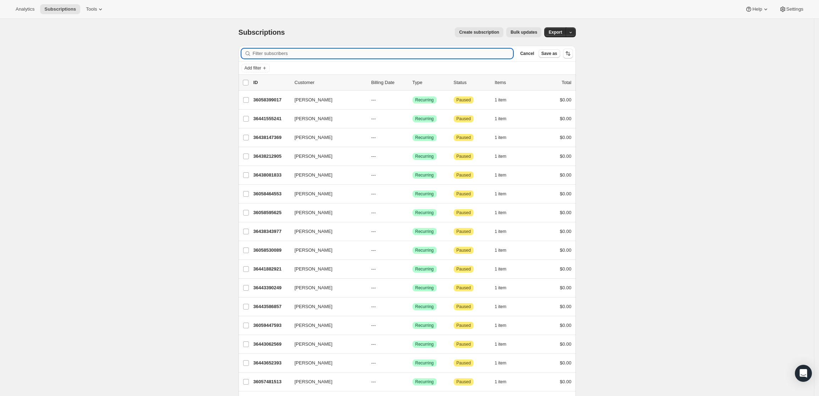
click at [482, 58] on input "Filter subscribers" at bounding box center [383, 54] width 260 height 10
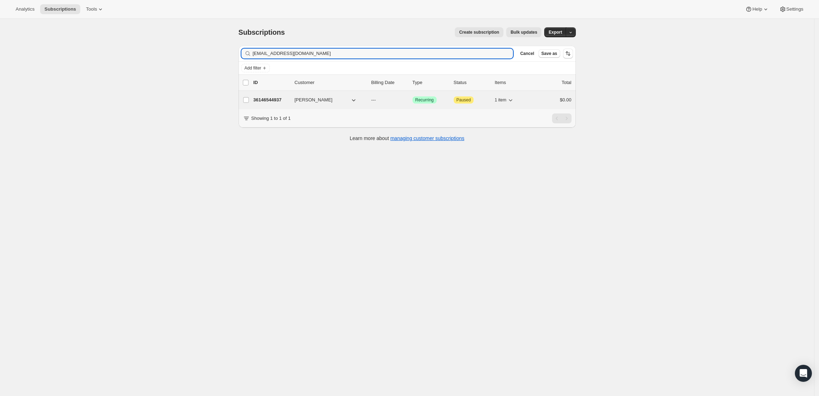
type input "[EMAIL_ADDRESS][DOMAIN_NAME]"
click at [272, 99] on p "36146544937" at bounding box center [270, 100] width 35 height 7
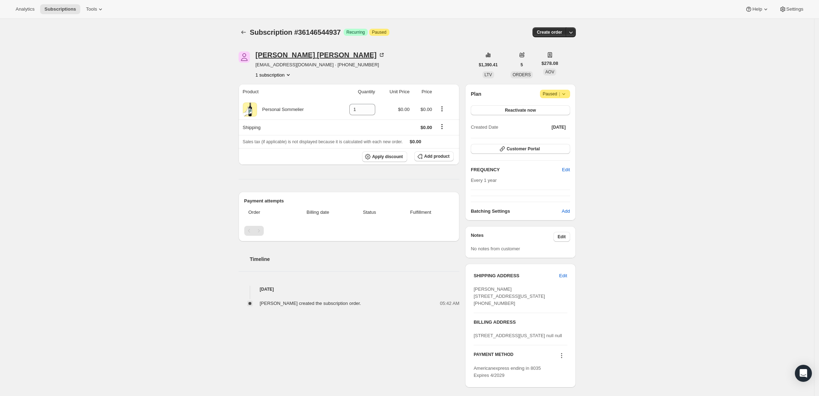
click at [275, 53] on div "[PERSON_NAME]" at bounding box center [320, 54] width 130 height 7
